Goal: Task Accomplishment & Management: Use online tool/utility

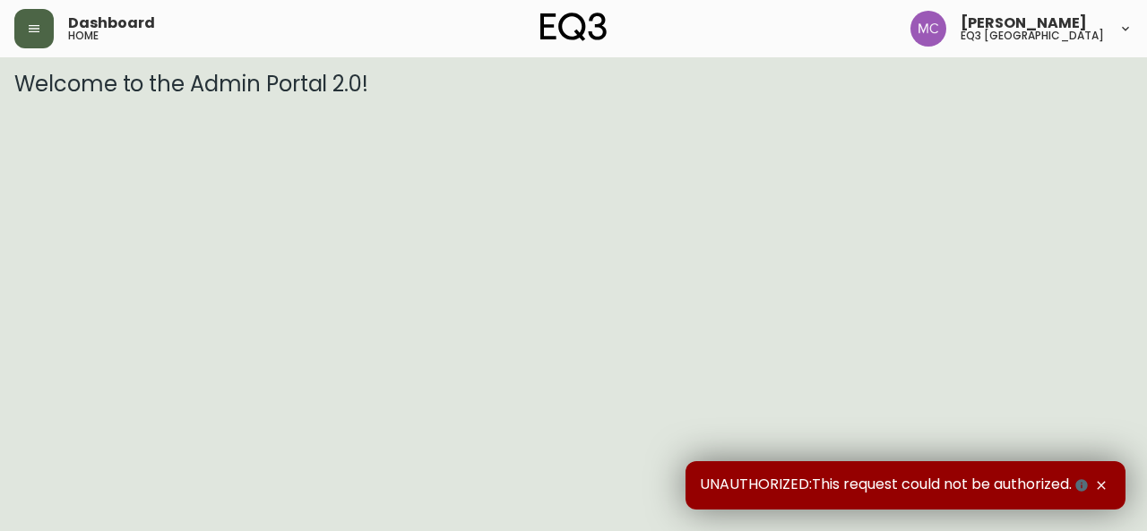
click at [31, 21] on button "button" at bounding box center [33, 28] width 39 height 39
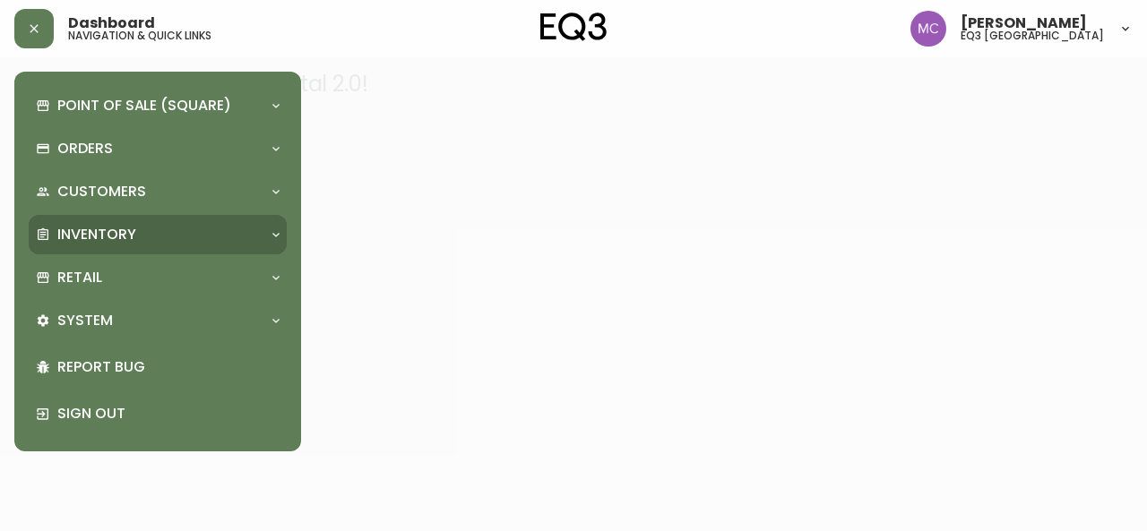
click at [77, 245] on div "Inventory" at bounding box center [158, 234] width 258 height 39
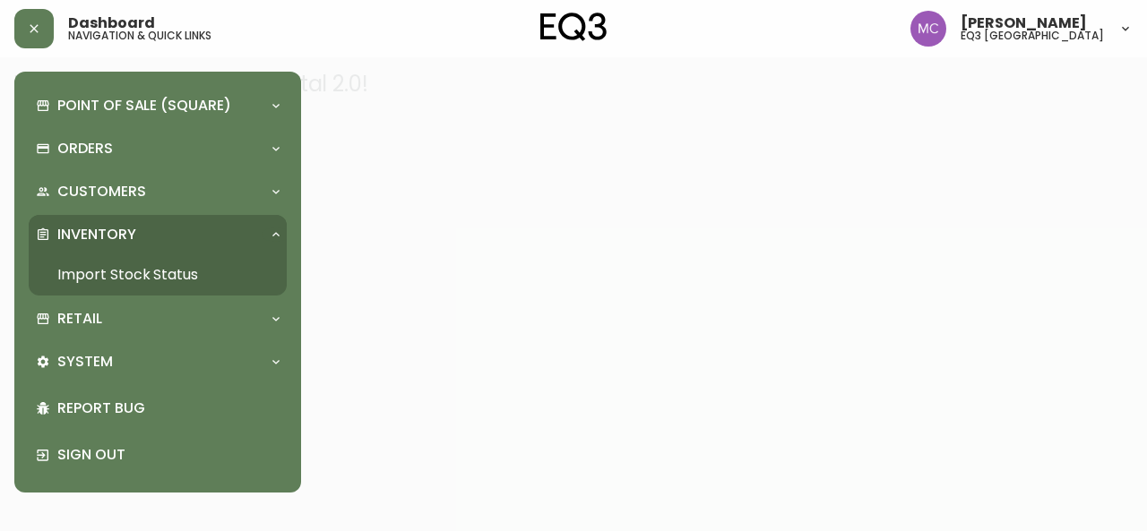
click at [170, 273] on link "Import Stock Status" at bounding box center [158, 274] width 258 height 41
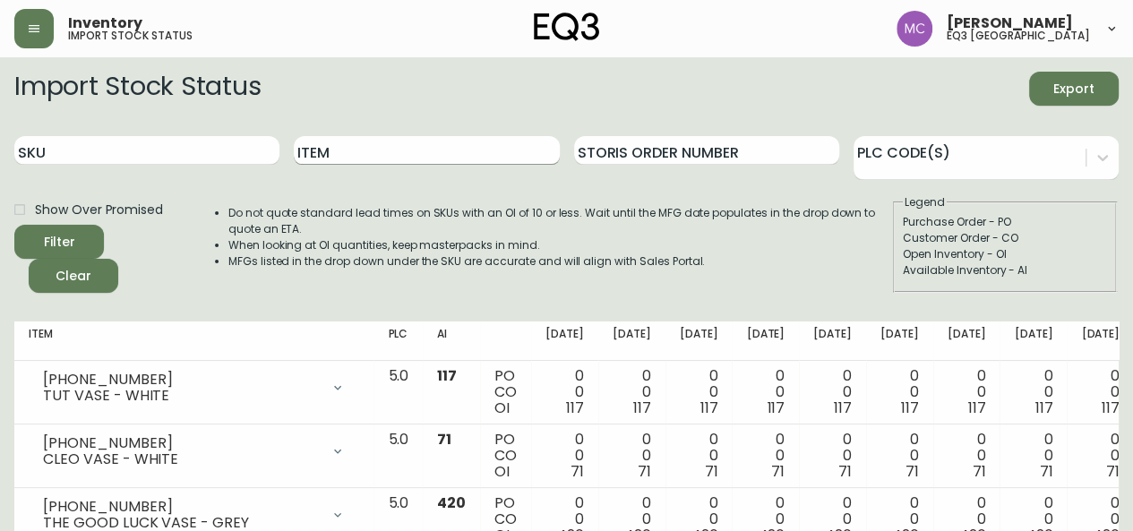
click at [429, 155] on input "Item" at bounding box center [426, 150] width 265 height 29
type input "alto"
click at [14, 225] on button "Filter" at bounding box center [59, 242] width 90 height 34
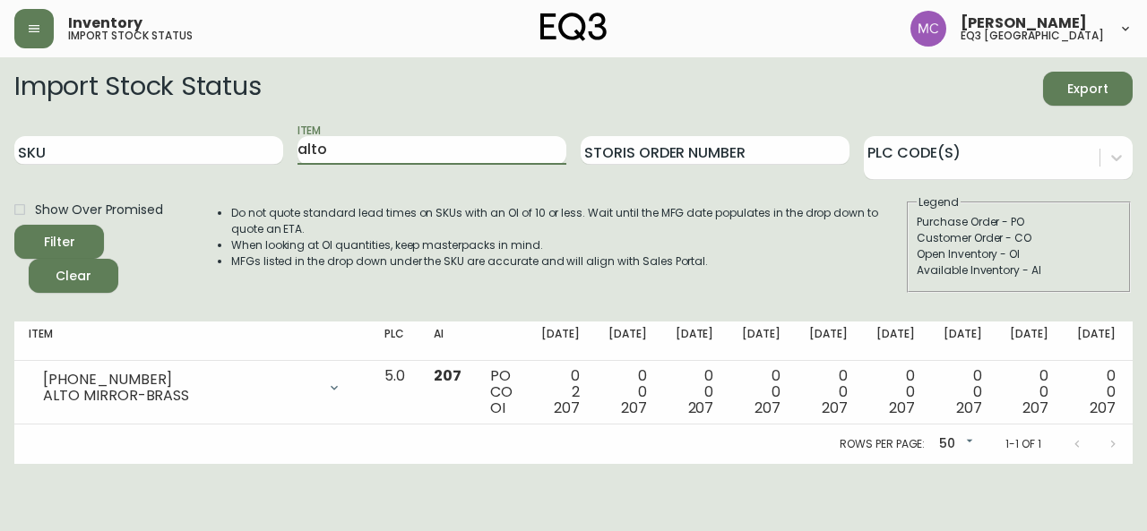
click at [977, 445] on div "Rows per page: 50 50 1-1 of 1" at bounding box center [573, 444] width 1118 height 39
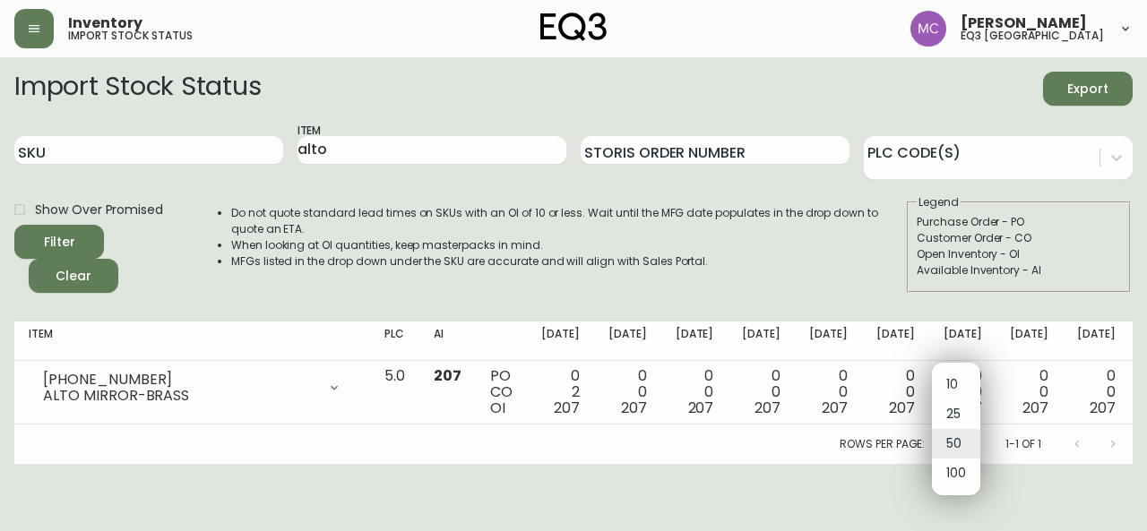
click at [975, 443] on body "Inventory import stock status [PERSON_NAME] eq3 [GEOGRAPHIC_DATA] Import Stock …" at bounding box center [573, 232] width 1147 height 464
click at [976, 443] on li "50" at bounding box center [956, 444] width 48 height 30
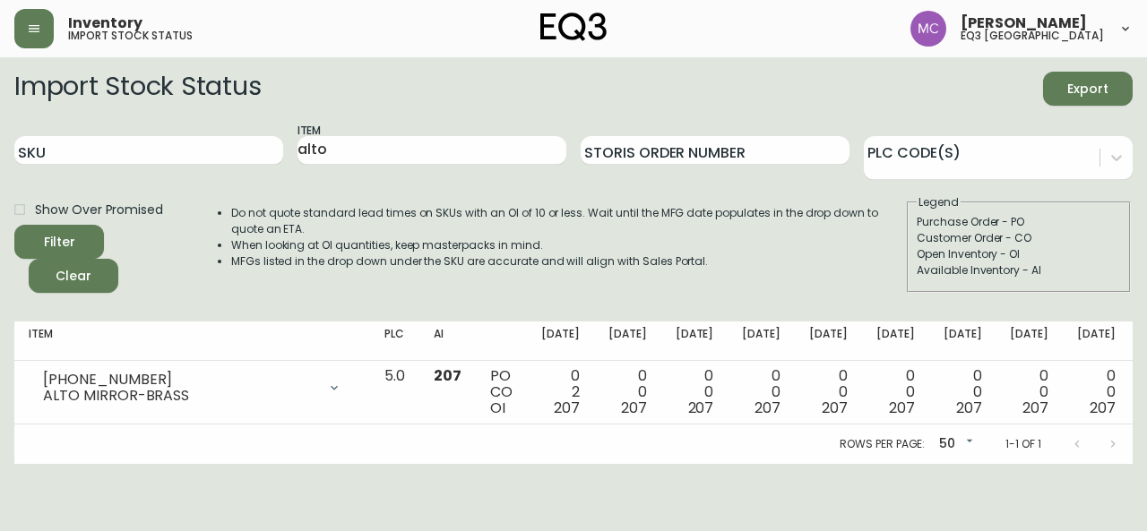
click at [38, 174] on div "SKU" at bounding box center [148, 151] width 269 height 58
click at [1070, 253] on div "Open Inventory - OI" at bounding box center [1018, 254] width 204 height 16
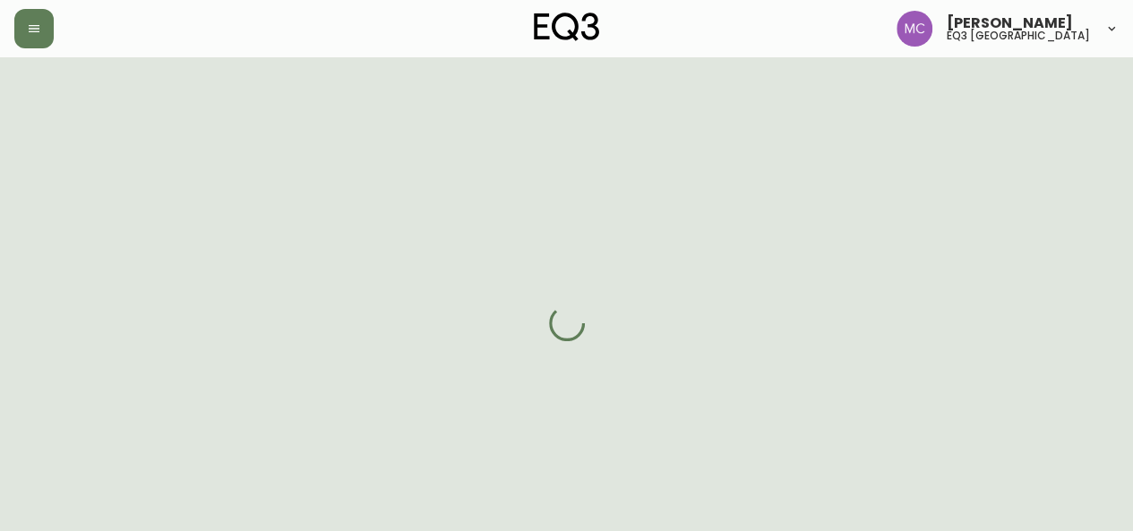
select select "BC"
select select "CA"
select select "CA_EN"
select select "Other"
select select "Interior Designer"
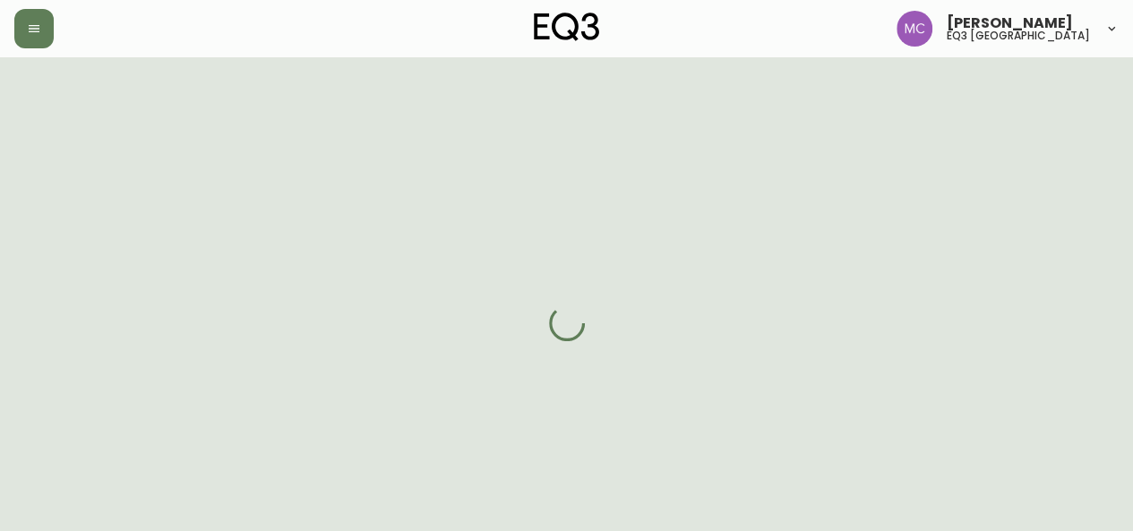
select select "true"
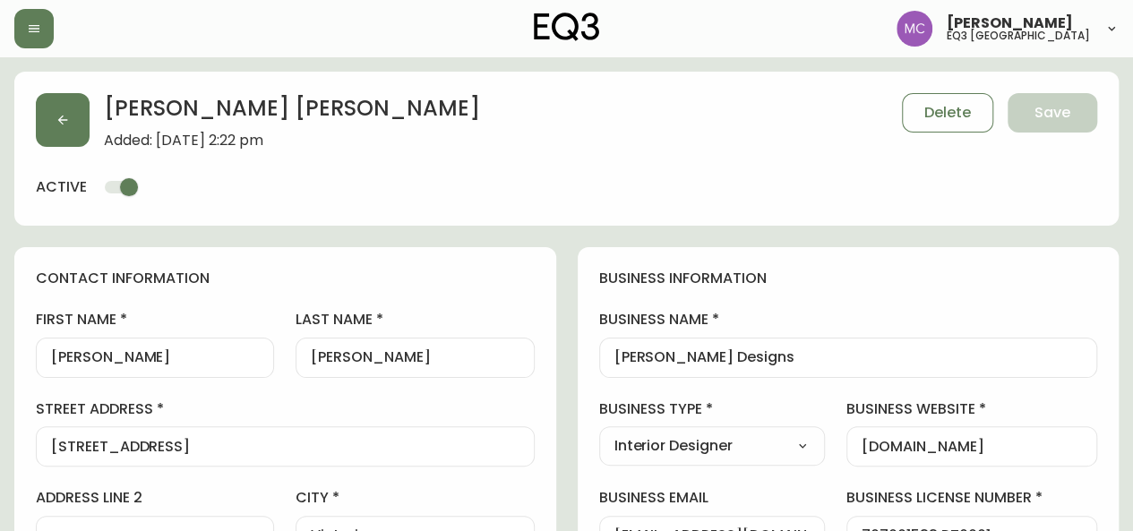
type input "EQ3 Vancouver"
select select "cjw10z96p001r6gs00juufhhe"
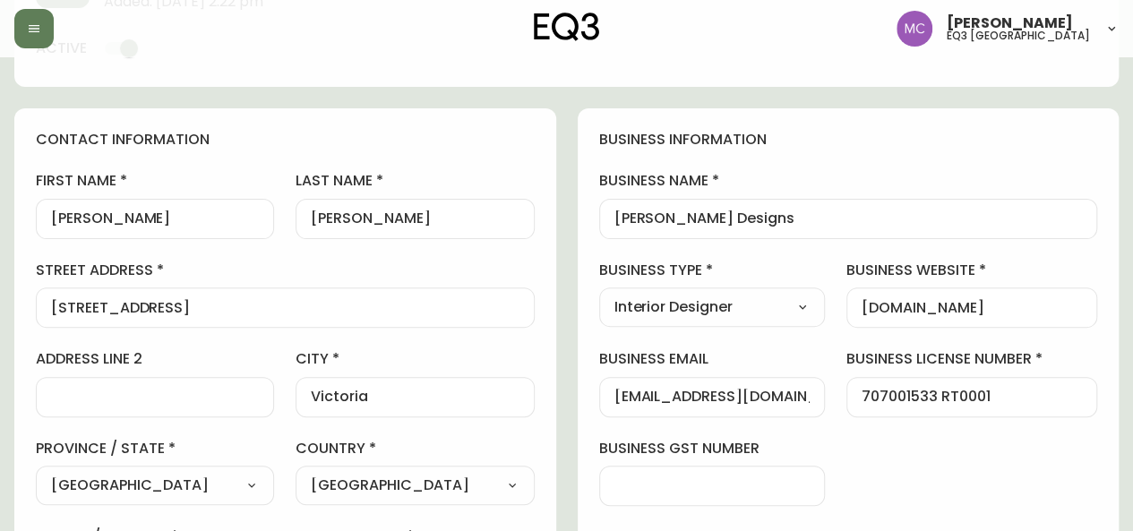
scroll to position [133, 0]
